Goal: Find specific page/section: Find specific page/section

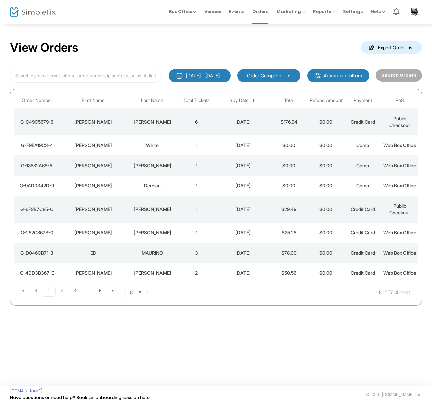
click at [196, 123] on td "6" at bounding box center [196, 122] width 37 height 27
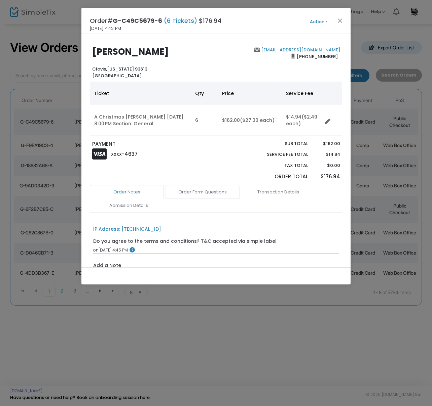
click at [211, 192] on link "Order Form Questions" at bounding box center [202, 192] width 74 height 14
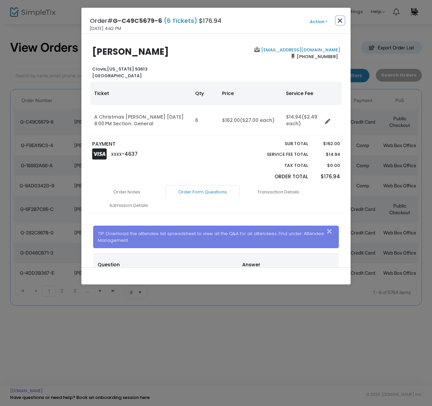
click at [342, 22] on button "Close" at bounding box center [339, 20] width 9 height 9
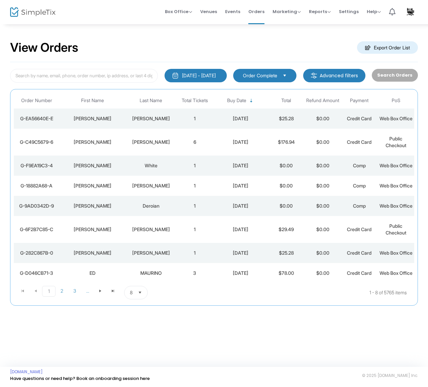
click at [153, 122] on div "[PERSON_NAME]" at bounding box center [151, 118] width 48 height 7
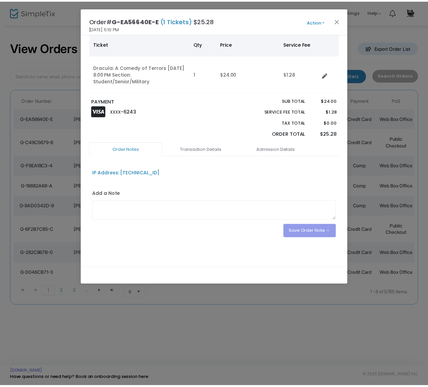
scroll to position [50, 0]
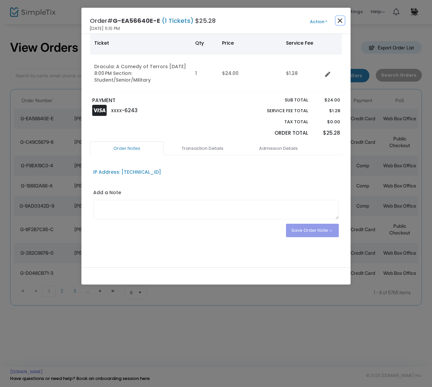
click at [340, 20] on button "Close" at bounding box center [339, 20] width 9 height 9
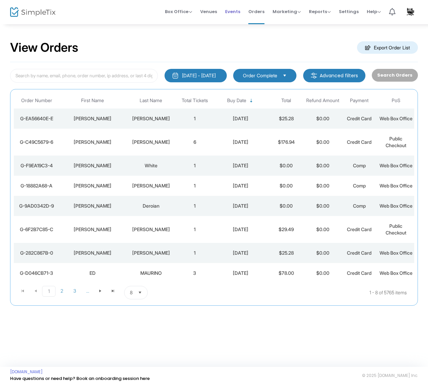
click at [238, 10] on span "Events" at bounding box center [232, 11] width 15 height 17
